Goal: Check status: Check status

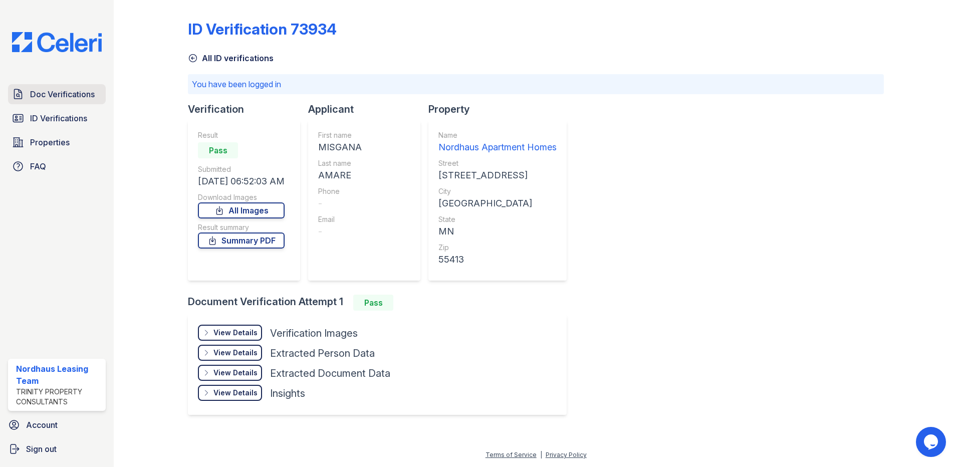
click at [52, 99] on span "Doc Verifications" at bounding box center [62, 94] width 65 height 12
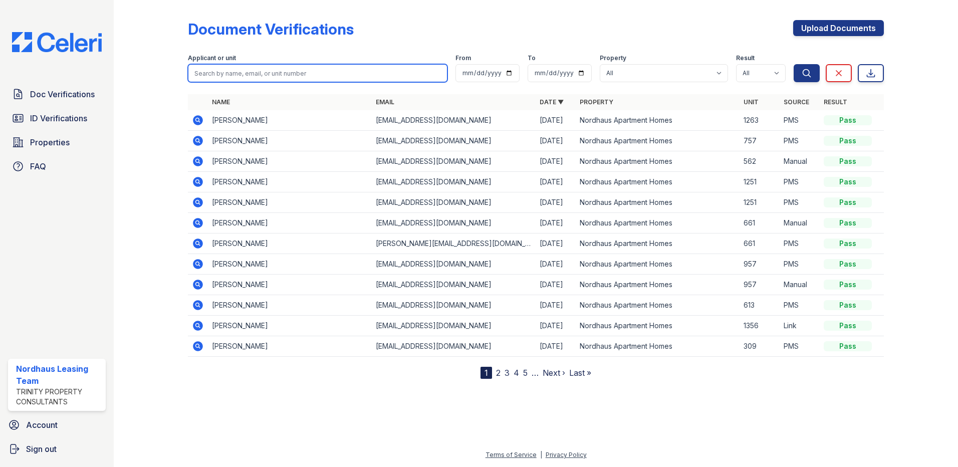
click at [239, 76] on input "search" at bounding box center [318, 73] width 260 height 18
type input "[PERSON_NAME]"
click at [794, 64] on button "Search" at bounding box center [807, 73] width 26 height 18
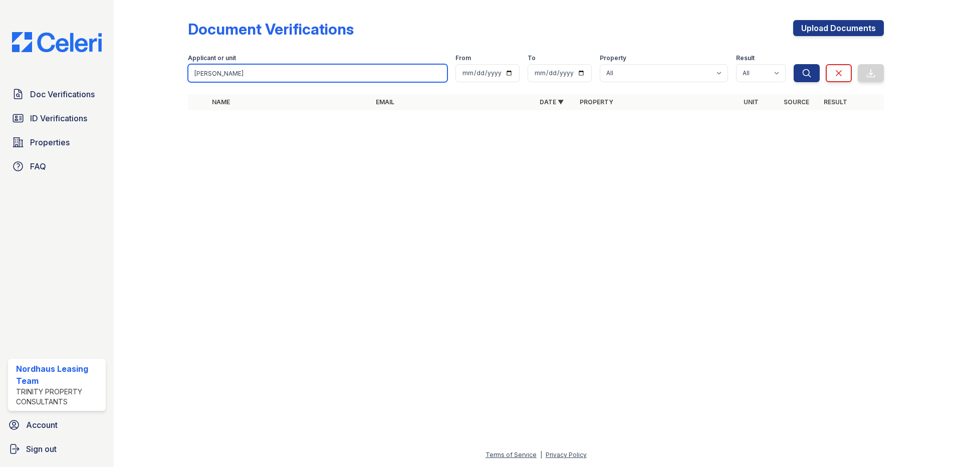
click at [218, 76] on input "morgan" at bounding box center [318, 73] width 260 height 18
type input "hank"
click at [794, 64] on button "Search" at bounding box center [807, 73] width 26 height 18
click at [326, 77] on input "hank" at bounding box center [318, 73] width 260 height 18
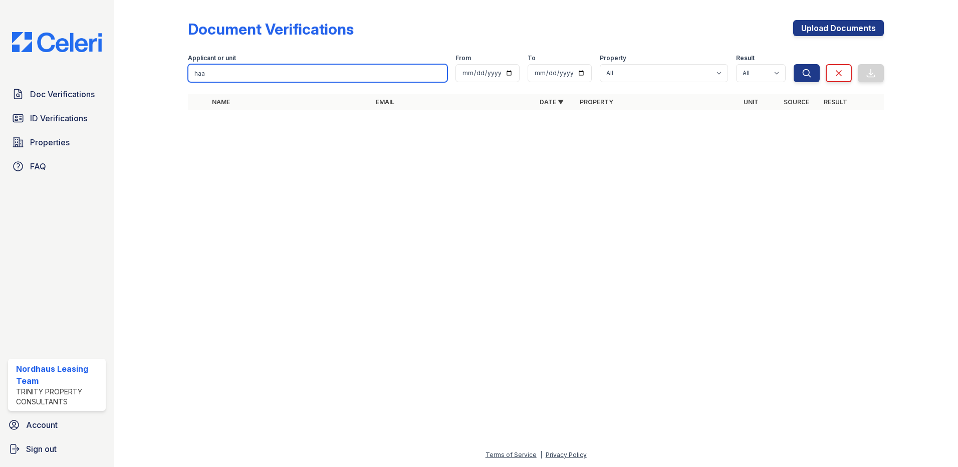
type input "haa"
click at [794, 64] on button "Search" at bounding box center [807, 73] width 26 height 18
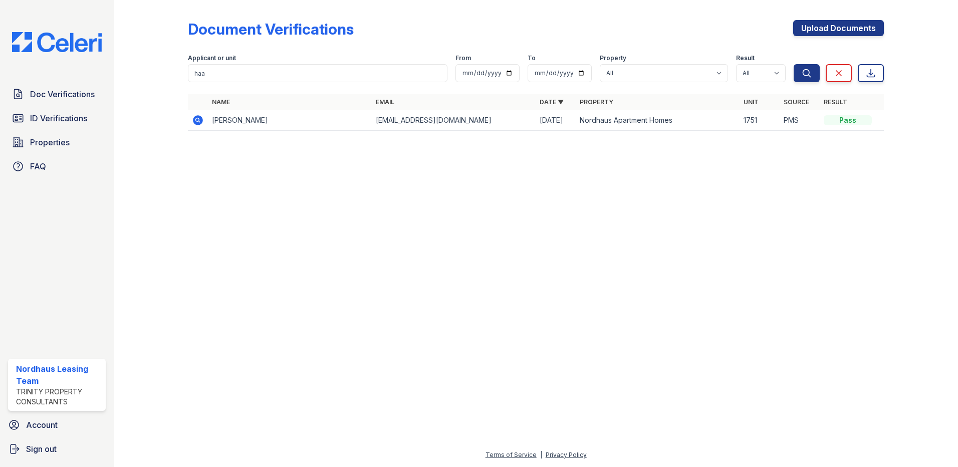
click at [203, 121] on icon at bounding box center [198, 120] width 12 height 12
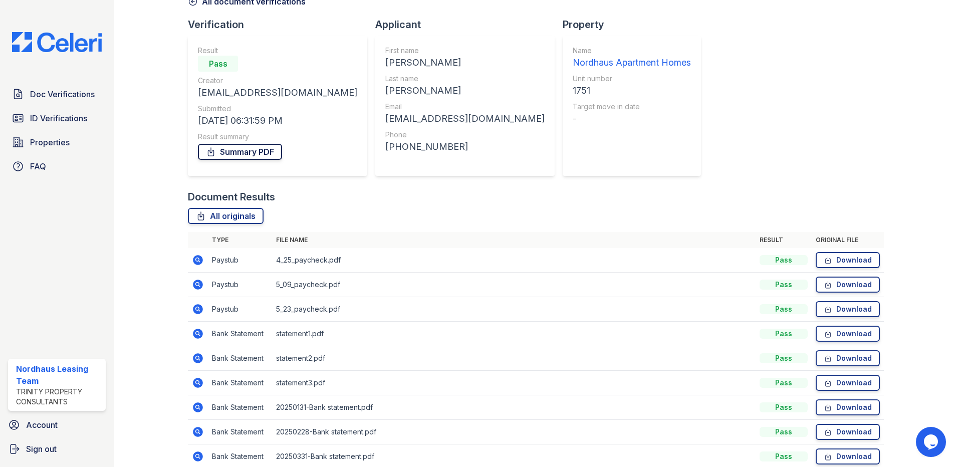
scroll to position [103, 0]
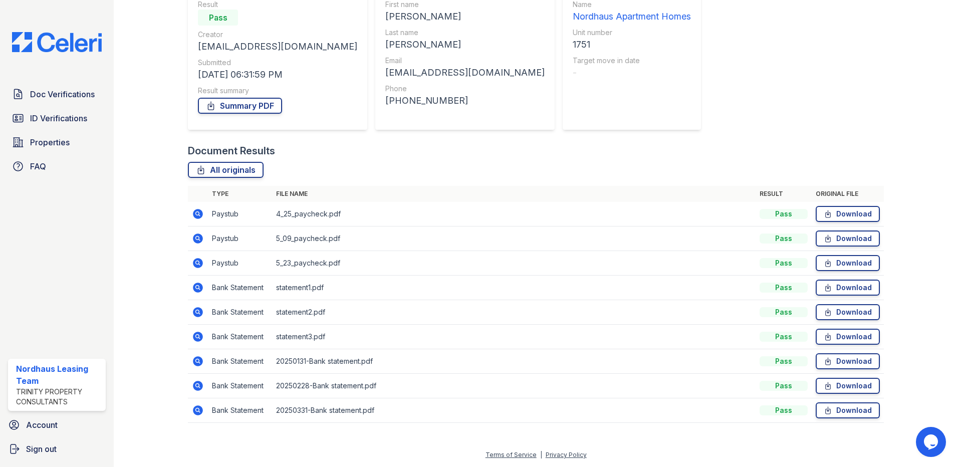
click at [196, 286] on icon at bounding box center [197, 287] width 3 height 3
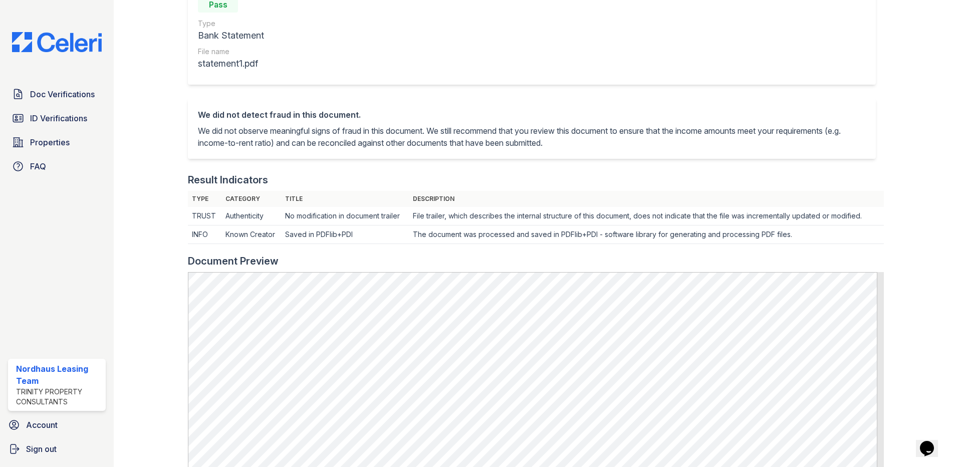
scroll to position [301, 0]
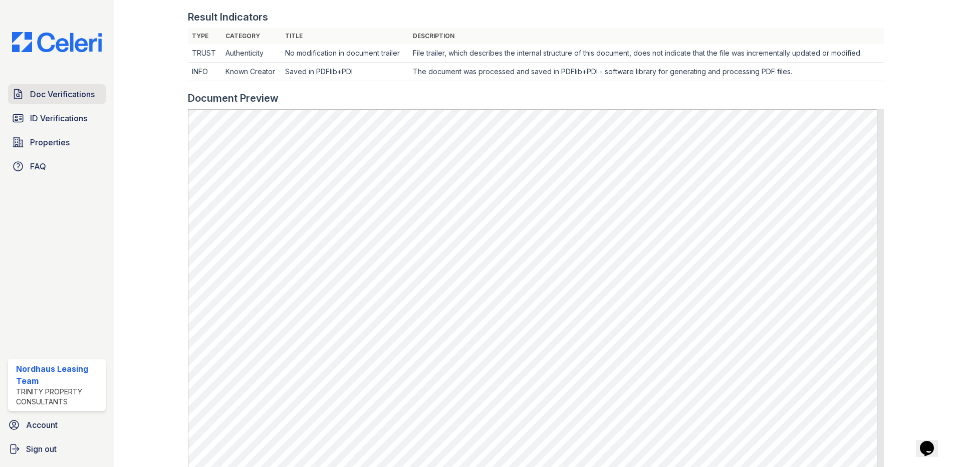
click at [89, 102] on link "Doc Verifications" at bounding box center [57, 94] width 98 height 20
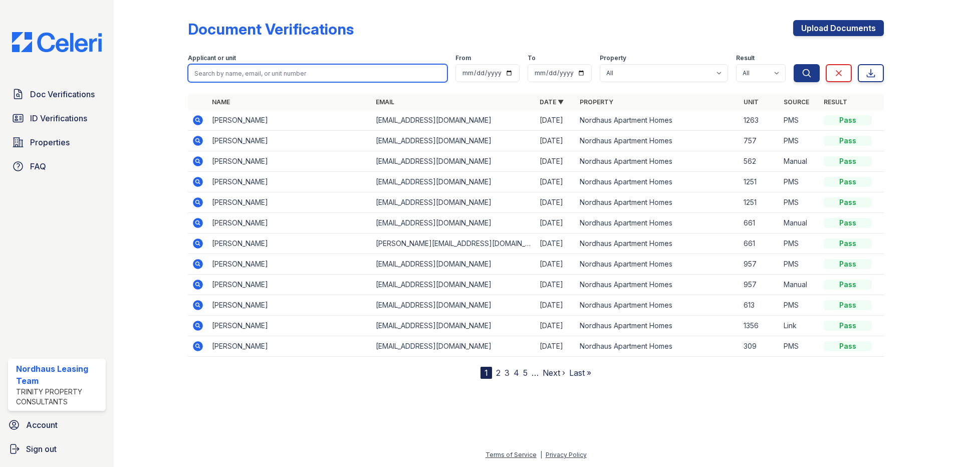
click at [222, 80] on input "search" at bounding box center [318, 73] width 260 height 18
type input "haa"
click at [794, 64] on button "Search" at bounding box center [807, 73] width 26 height 18
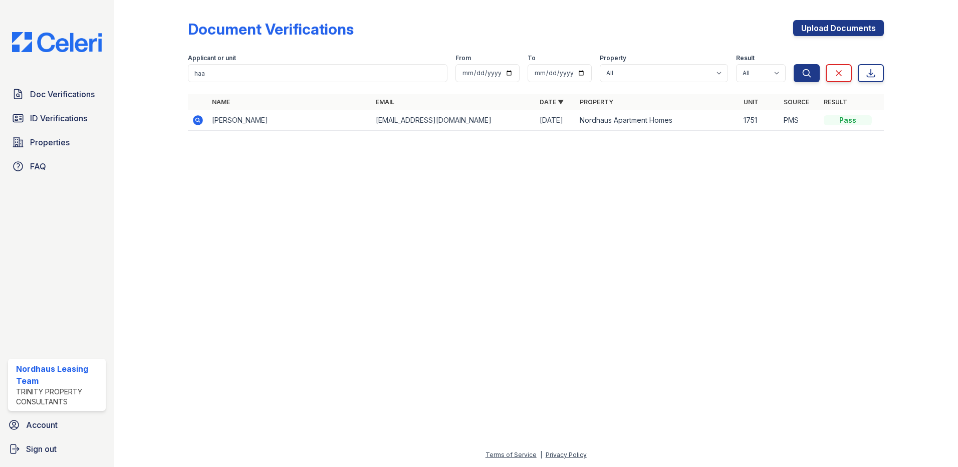
click at [195, 116] on icon at bounding box center [198, 120] width 12 height 12
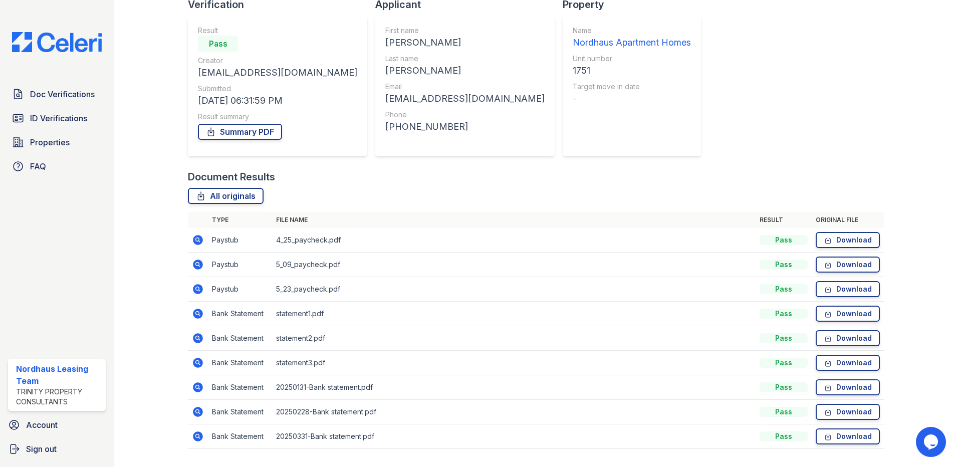
scroll to position [103, 0]
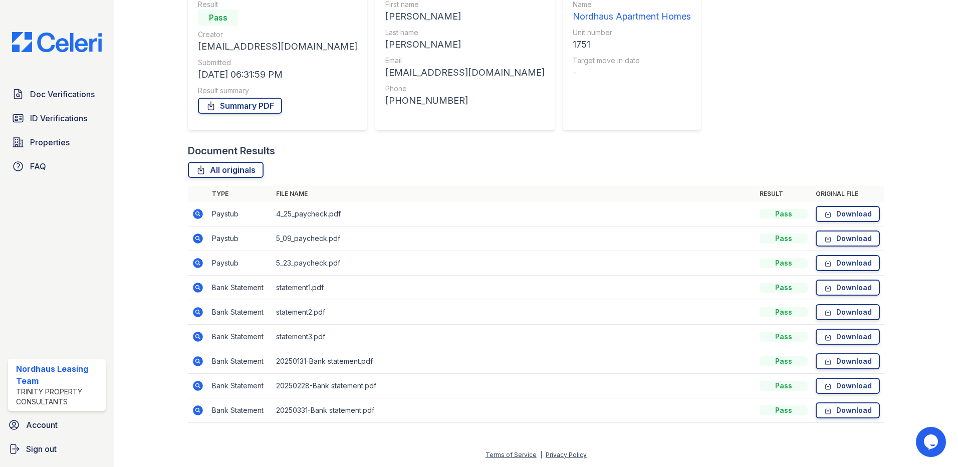
click at [200, 208] on icon at bounding box center [198, 214] width 12 height 12
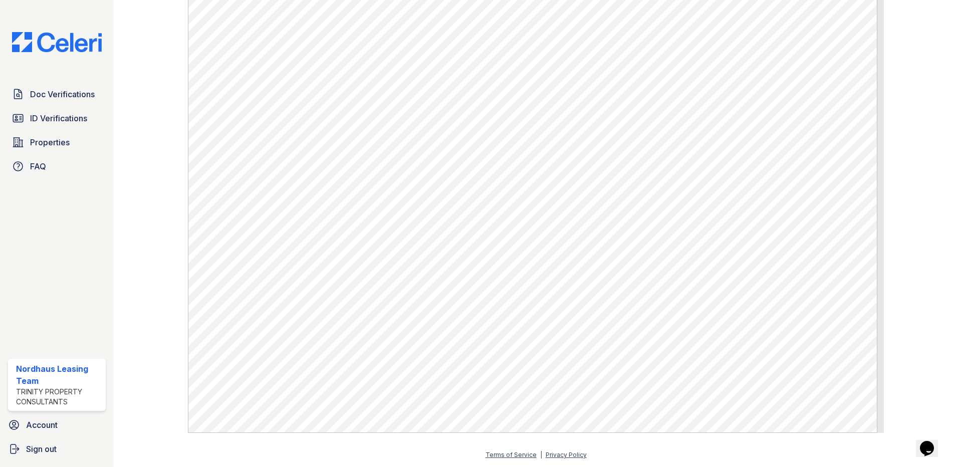
scroll to position [498, 0]
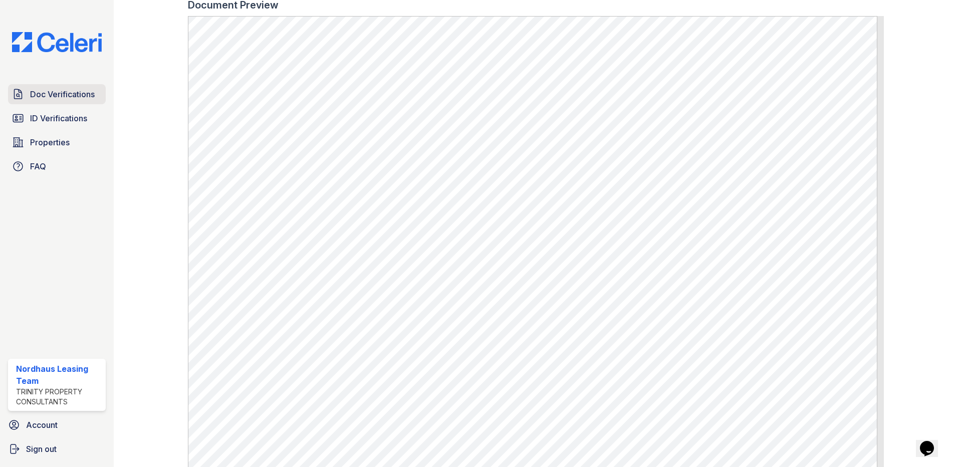
click at [52, 100] on span "Doc Verifications" at bounding box center [62, 94] width 65 height 12
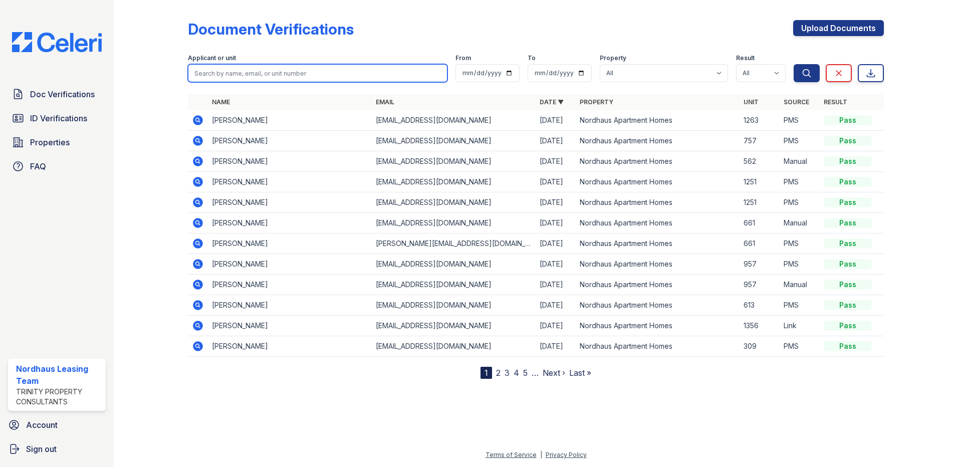
click at [240, 71] on input "search" at bounding box center [318, 73] width 260 height 18
type input "oli"
click at [794, 64] on button "Search" at bounding box center [807, 73] width 26 height 18
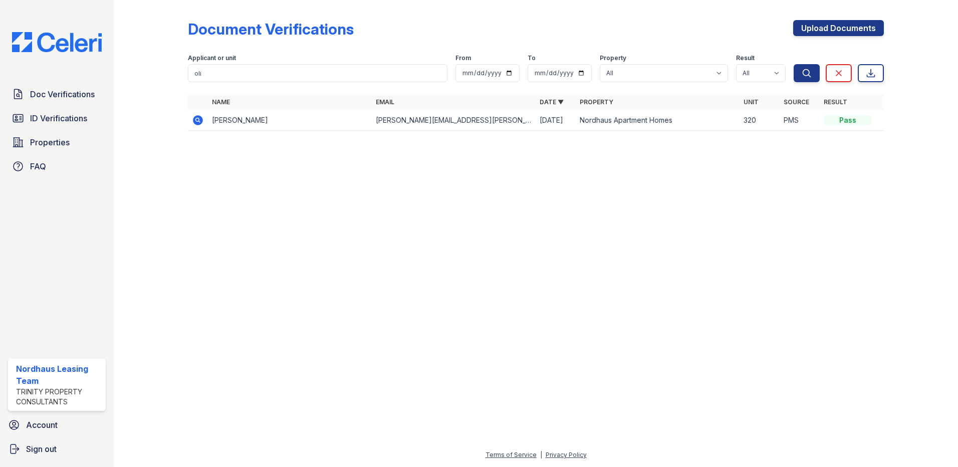
click at [190, 121] on td at bounding box center [198, 120] width 20 height 21
click at [197, 123] on icon at bounding box center [198, 120] width 10 height 10
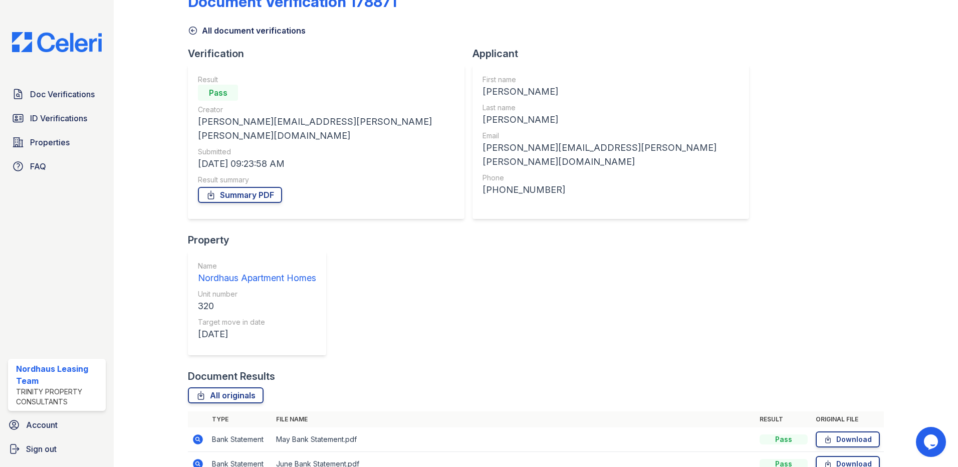
scroll to position [54, 0]
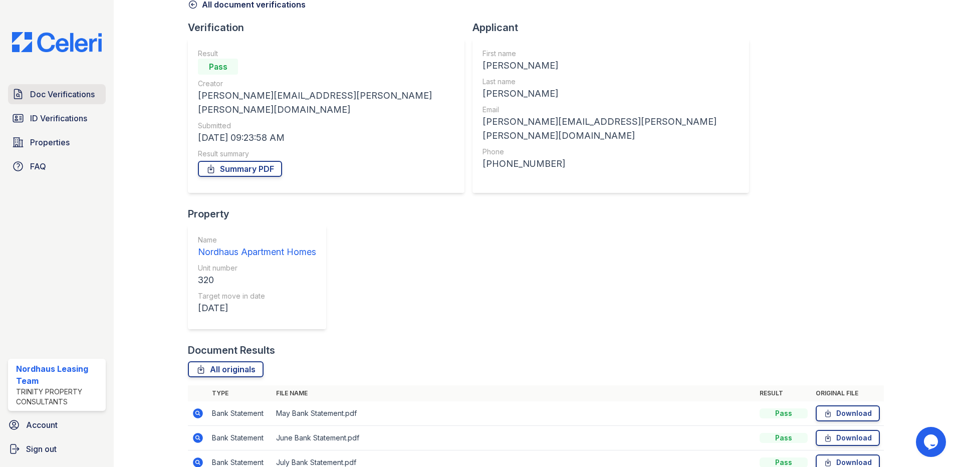
click at [45, 95] on span "Doc Verifications" at bounding box center [62, 94] width 65 height 12
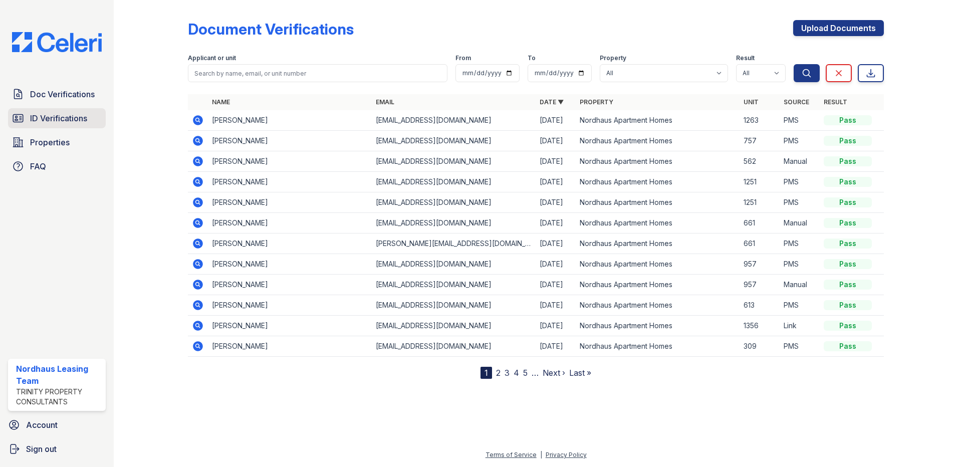
click at [72, 118] on span "ID Verifications" at bounding box center [58, 118] width 57 height 12
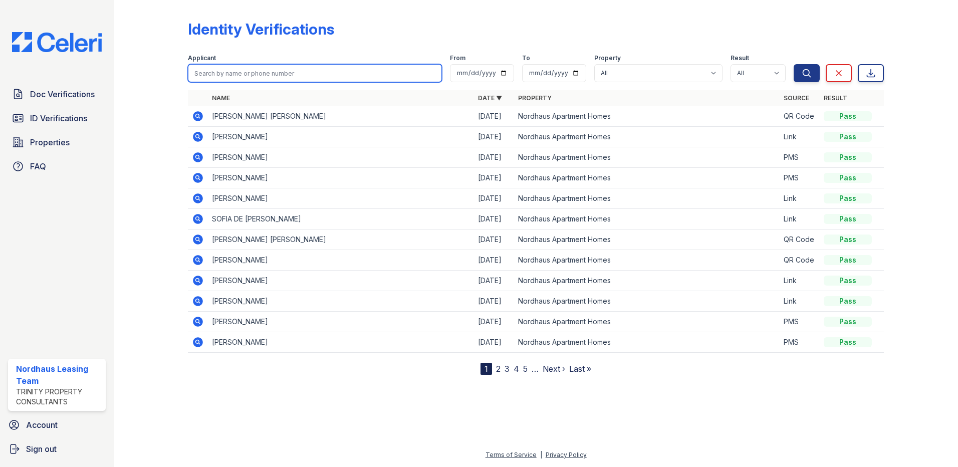
click at [256, 69] on input "search" at bounding box center [315, 73] width 254 height 18
type input "oliv"
click at [794, 64] on button "Search" at bounding box center [807, 73] width 26 height 18
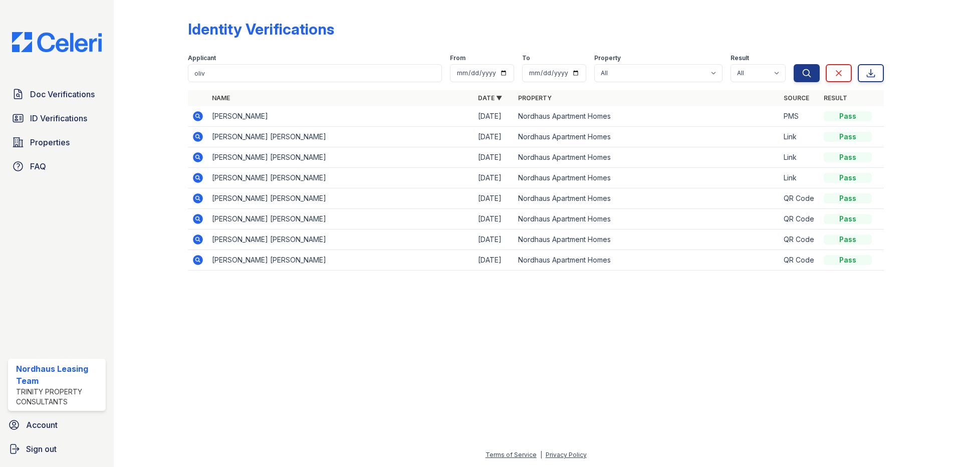
click at [197, 111] on icon at bounding box center [198, 116] width 12 height 12
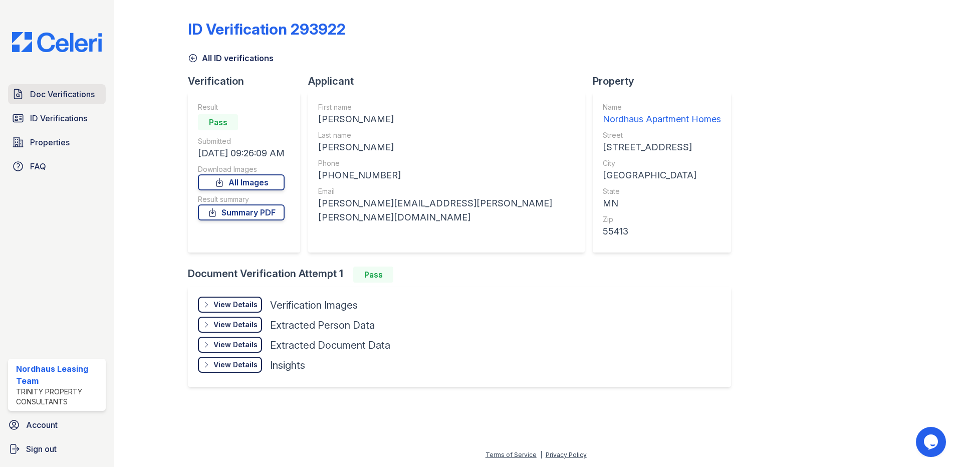
click at [72, 103] on link "Doc Verifications" at bounding box center [57, 94] width 98 height 20
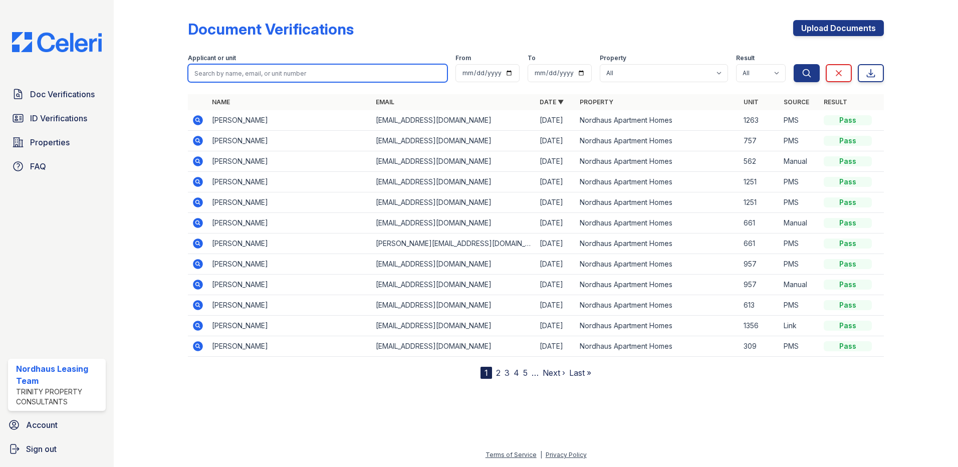
click at [243, 80] on input "search" at bounding box center [318, 73] width 260 height 18
type input "gab"
click at [794, 64] on button "Search" at bounding box center [807, 73] width 26 height 18
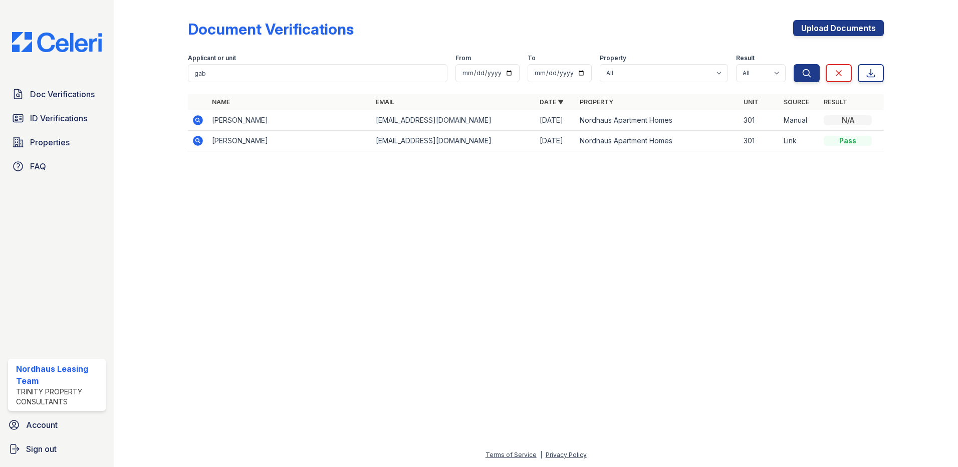
click at [199, 147] on td at bounding box center [198, 141] width 20 height 21
click at [198, 140] on icon at bounding box center [197, 140] width 3 height 3
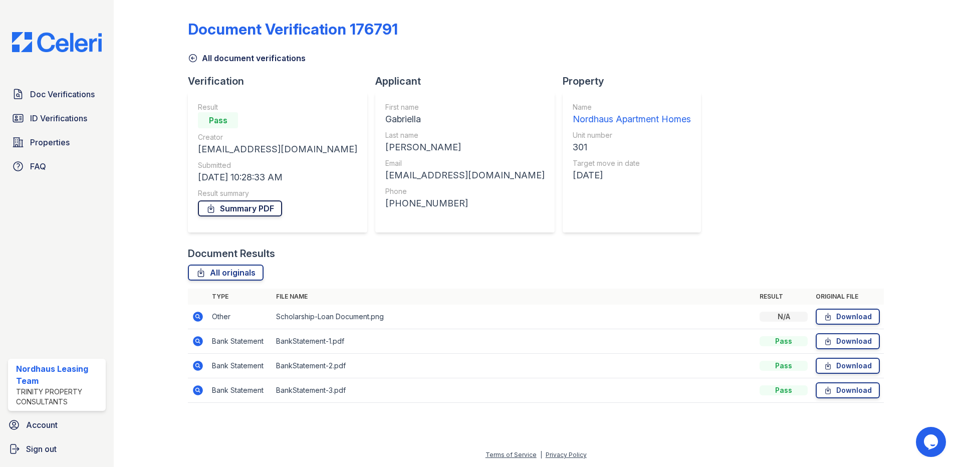
click at [240, 210] on link "Summary PDF" at bounding box center [240, 208] width 84 height 16
